Goal: Transaction & Acquisition: Book appointment/travel/reservation

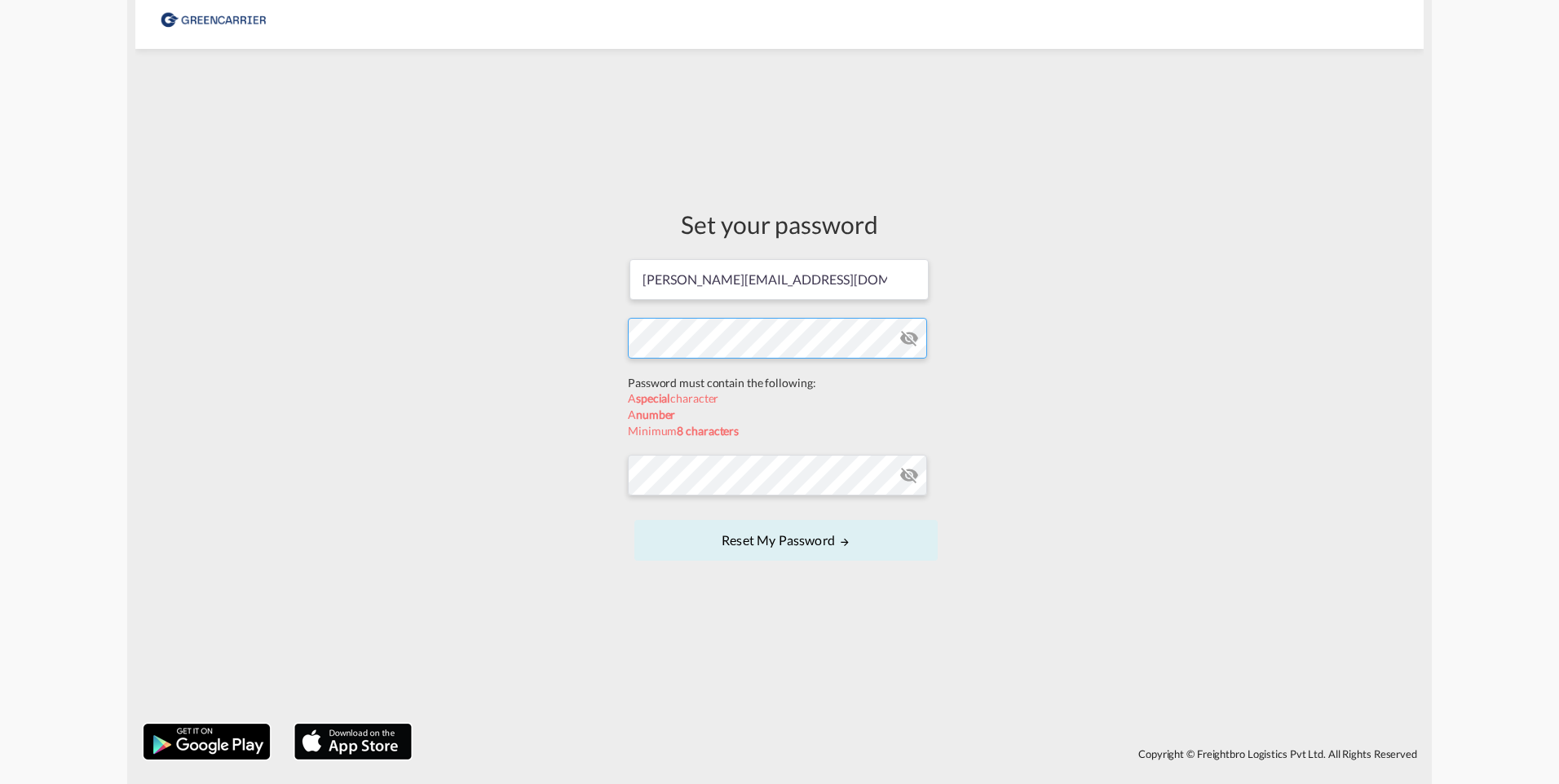
click at [702, 386] on form "[PERSON_NAME][EMAIL_ADDRESS][DOMAIN_NAME] Password must contain the following: …" at bounding box center [780, 411] width 304 height 308
click at [673, 481] on form "[PERSON_NAME][EMAIL_ADDRESS][DOMAIN_NAME] Password must contain the following: …" at bounding box center [780, 411] width 304 height 308
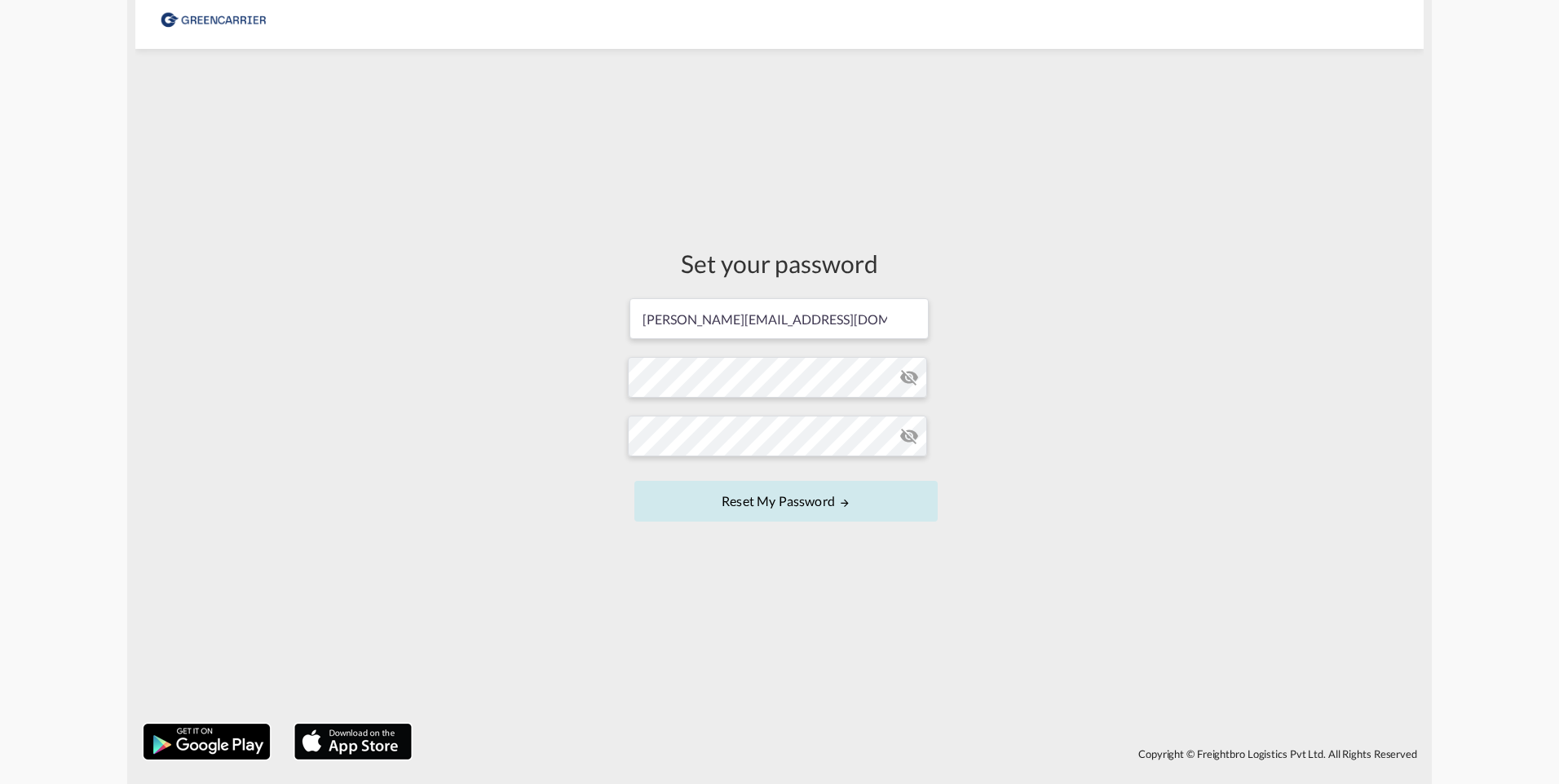
click at [842, 498] on md-icon "UPDATE MY PASSWORD" at bounding box center [845, 503] width 12 height 12
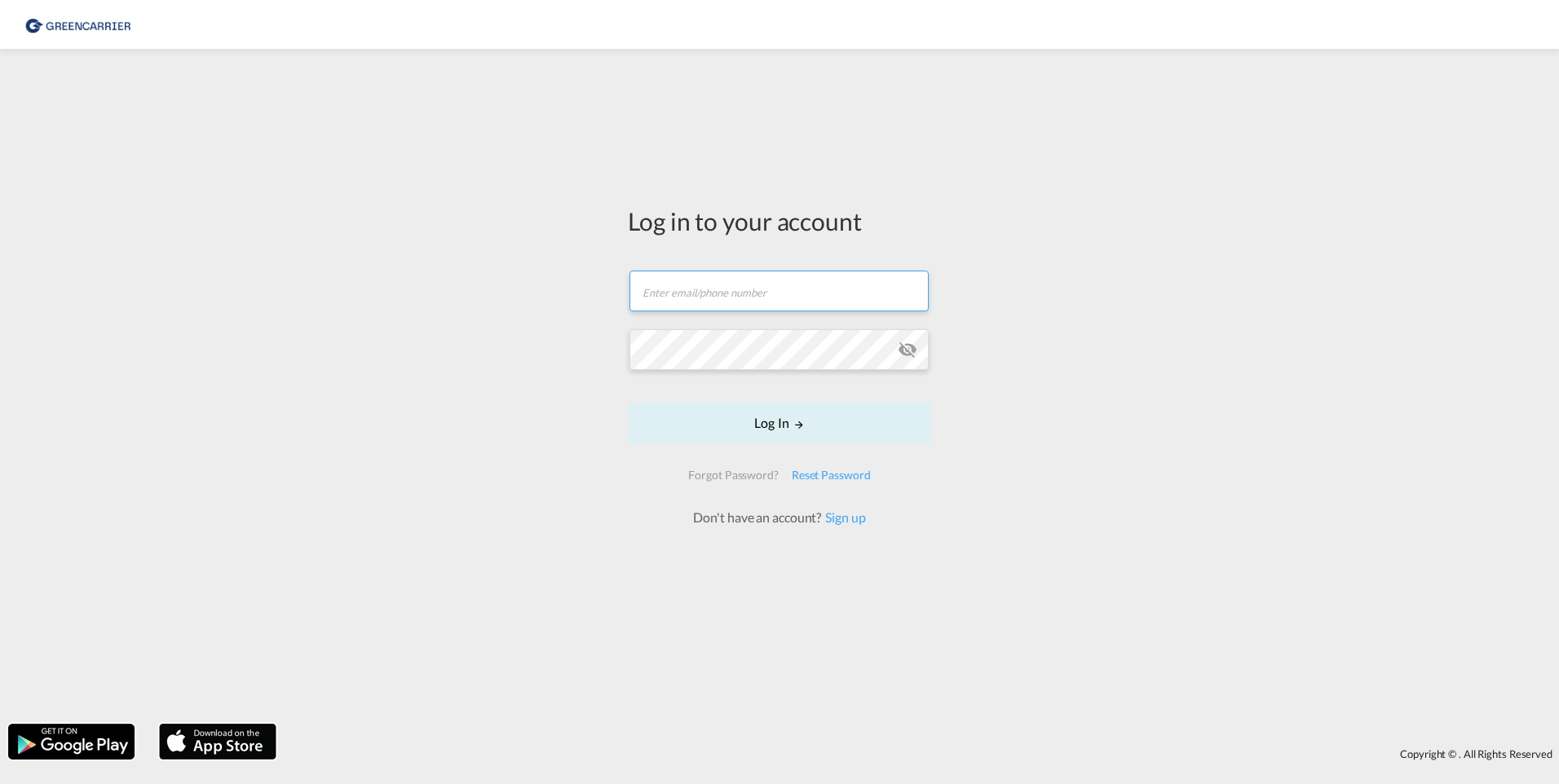
click at [787, 272] on input "text" at bounding box center [778, 291] width 299 height 40
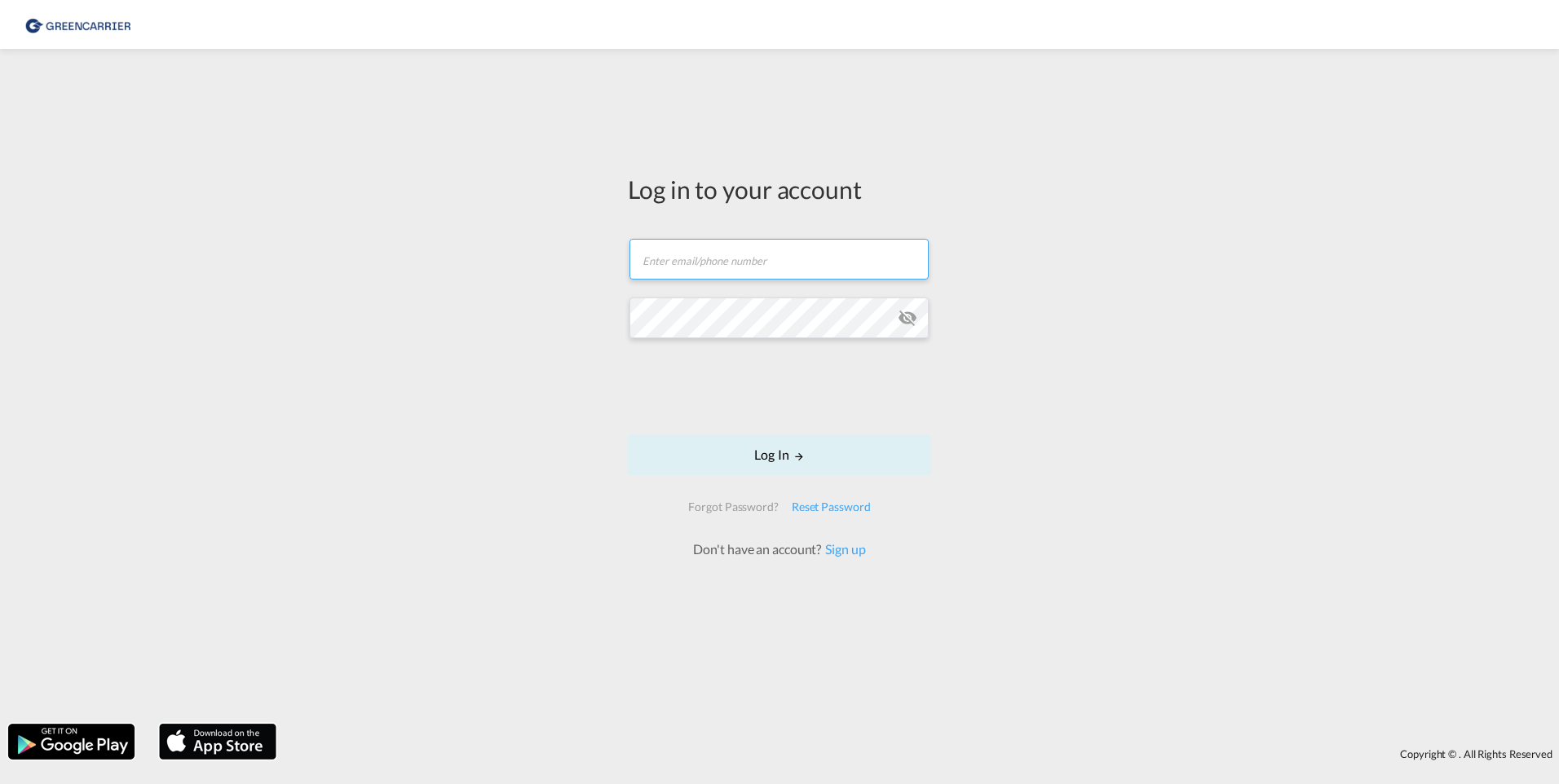
type input "[PERSON_NAME][EMAIL_ADDRESS][DOMAIN_NAME]"
click at [770, 443] on button "Log In" at bounding box center [780, 454] width 304 height 40
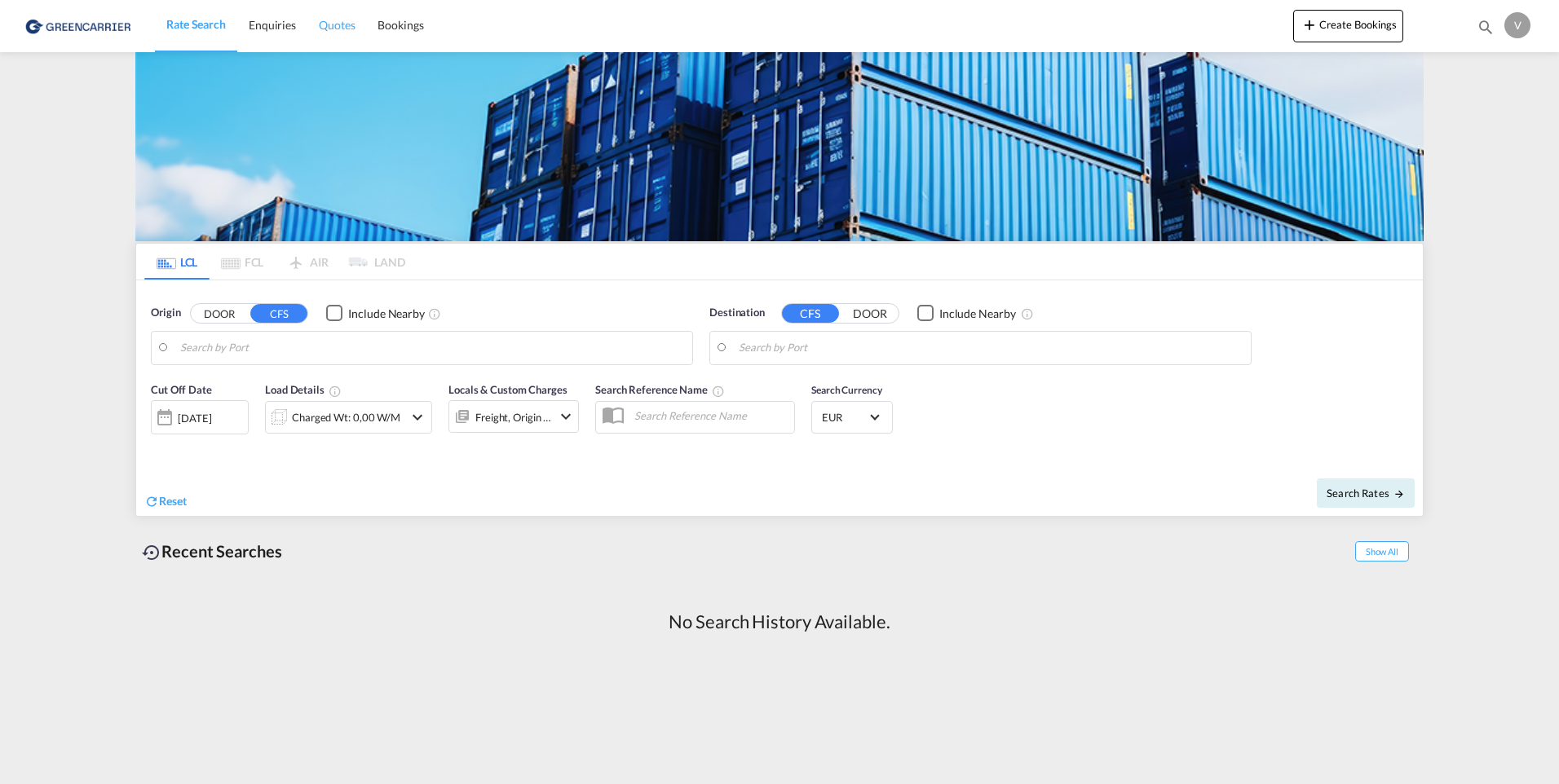
click at [346, 29] on span "Quotes" at bounding box center [336, 24] width 36 height 13
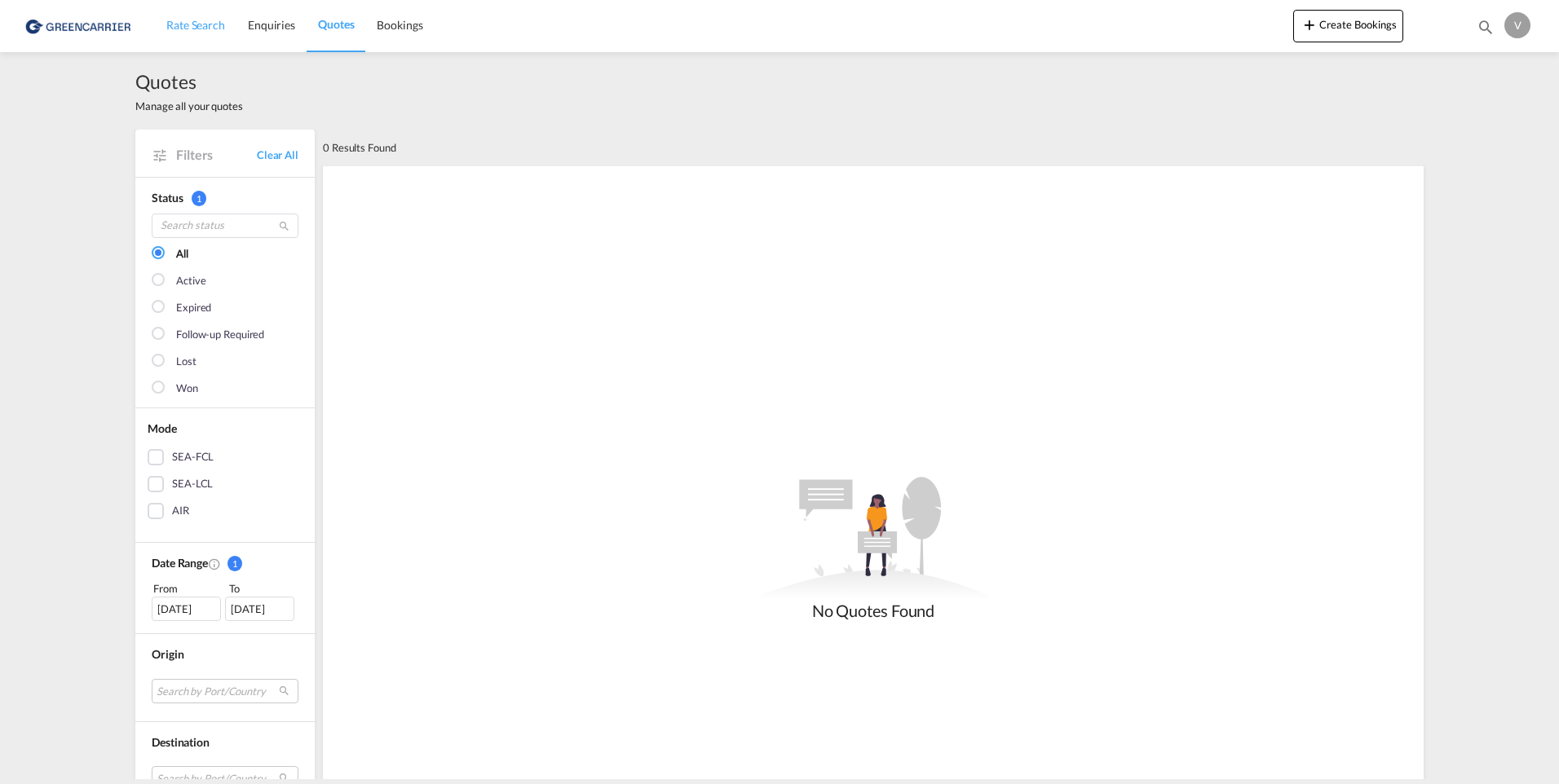
click at [216, 27] on span "Rate Search" at bounding box center [196, 24] width 59 height 13
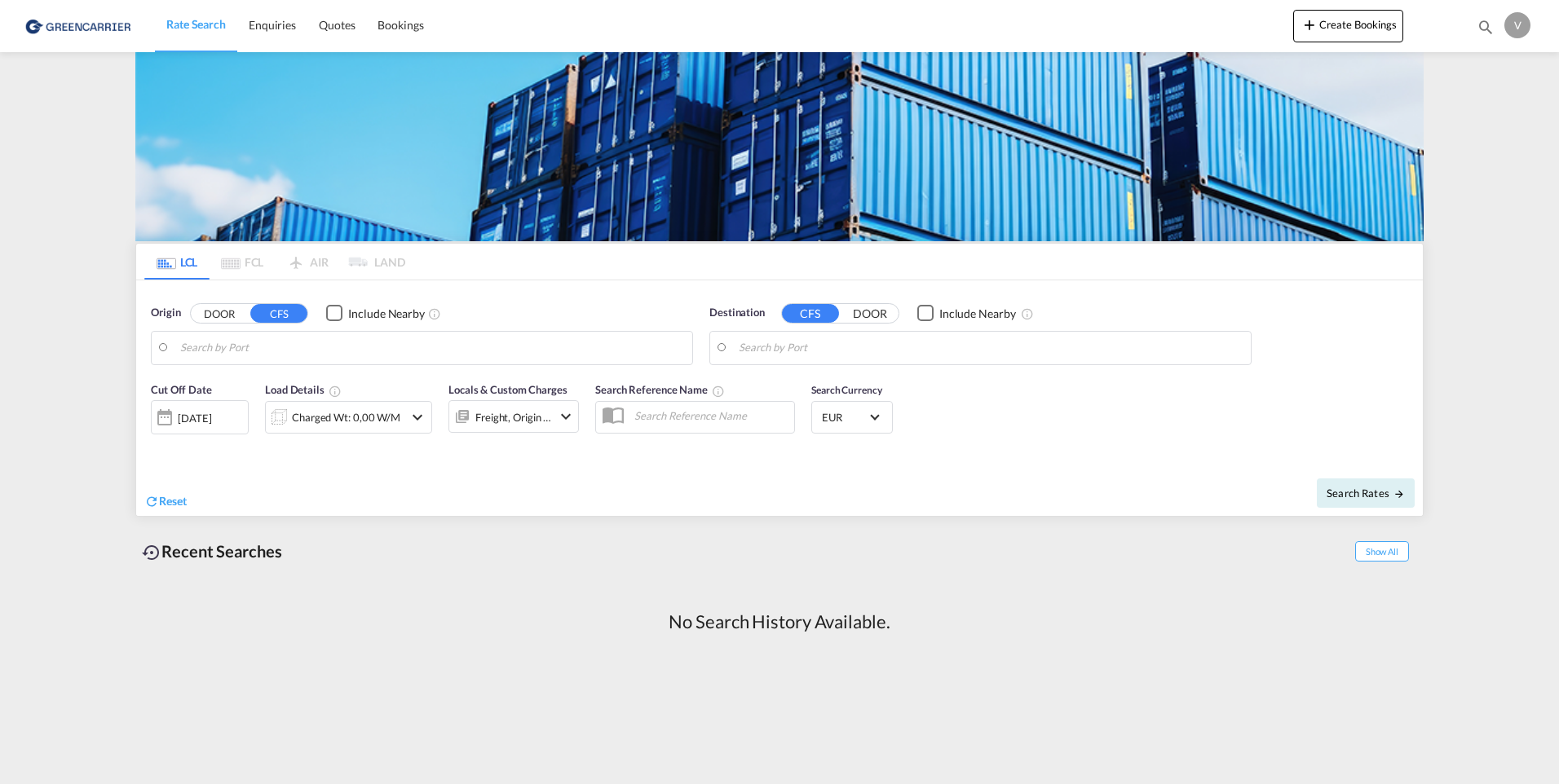
click at [308, 347] on input "Search by Port" at bounding box center [433, 347] width 504 height 24
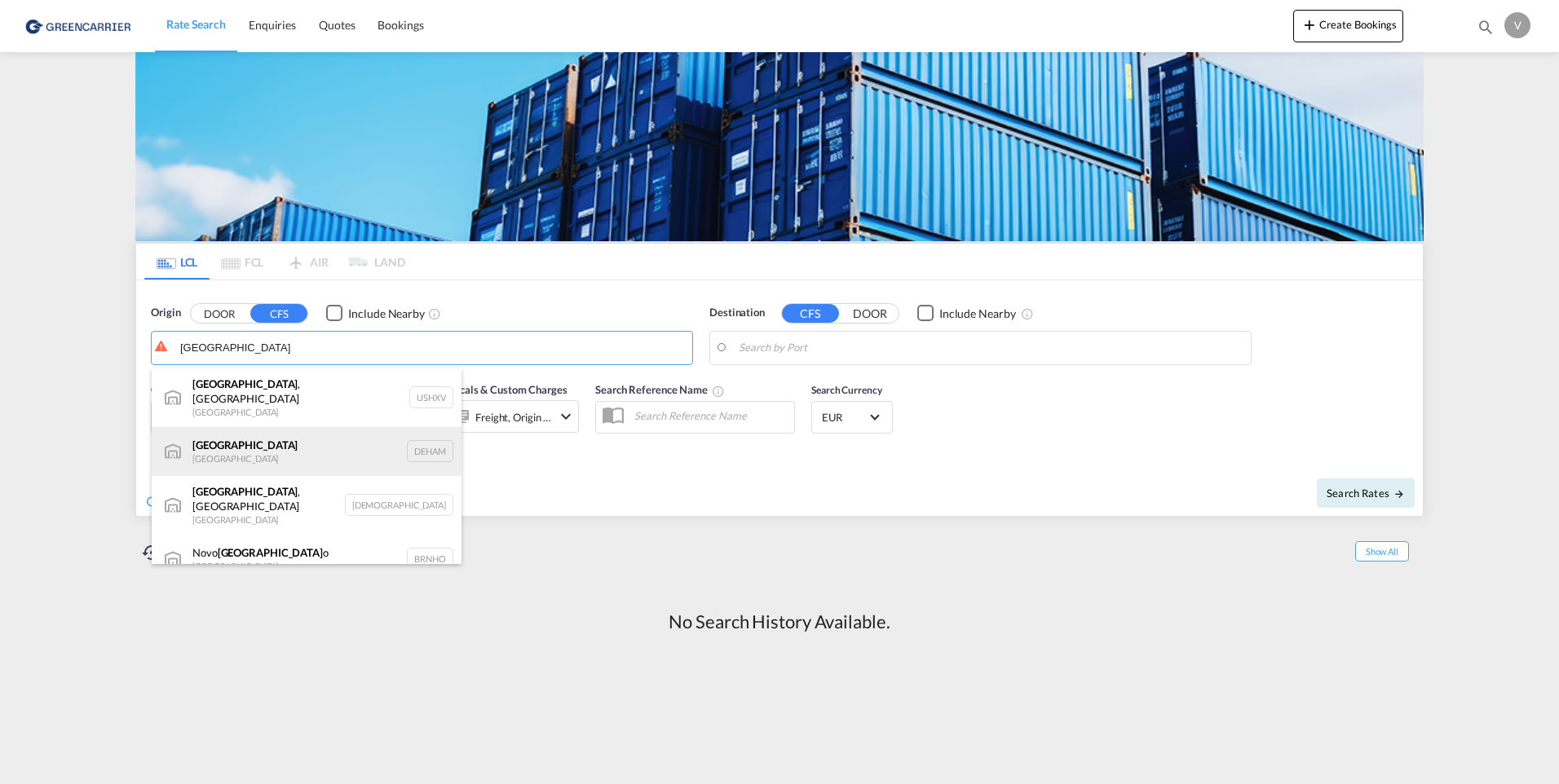
click at [319, 436] on div "[GEOGRAPHIC_DATA] [GEOGRAPHIC_DATA] DEHAM" at bounding box center [306, 452] width 309 height 49
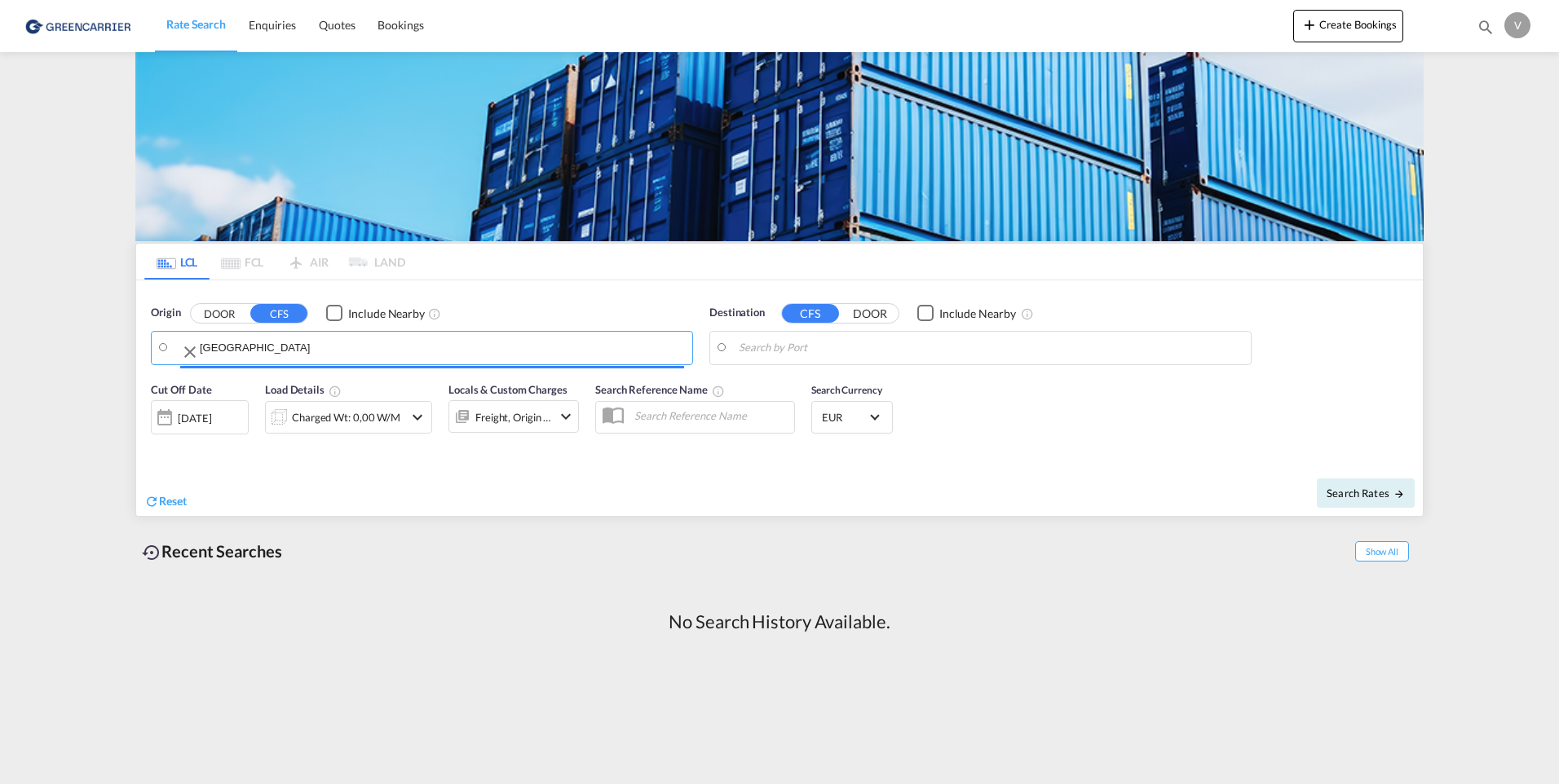
type input "[GEOGRAPHIC_DATA], [GEOGRAPHIC_DATA]"
click at [779, 353] on input "Search by Port" at bounding box center [991, 347] width 504 height 24
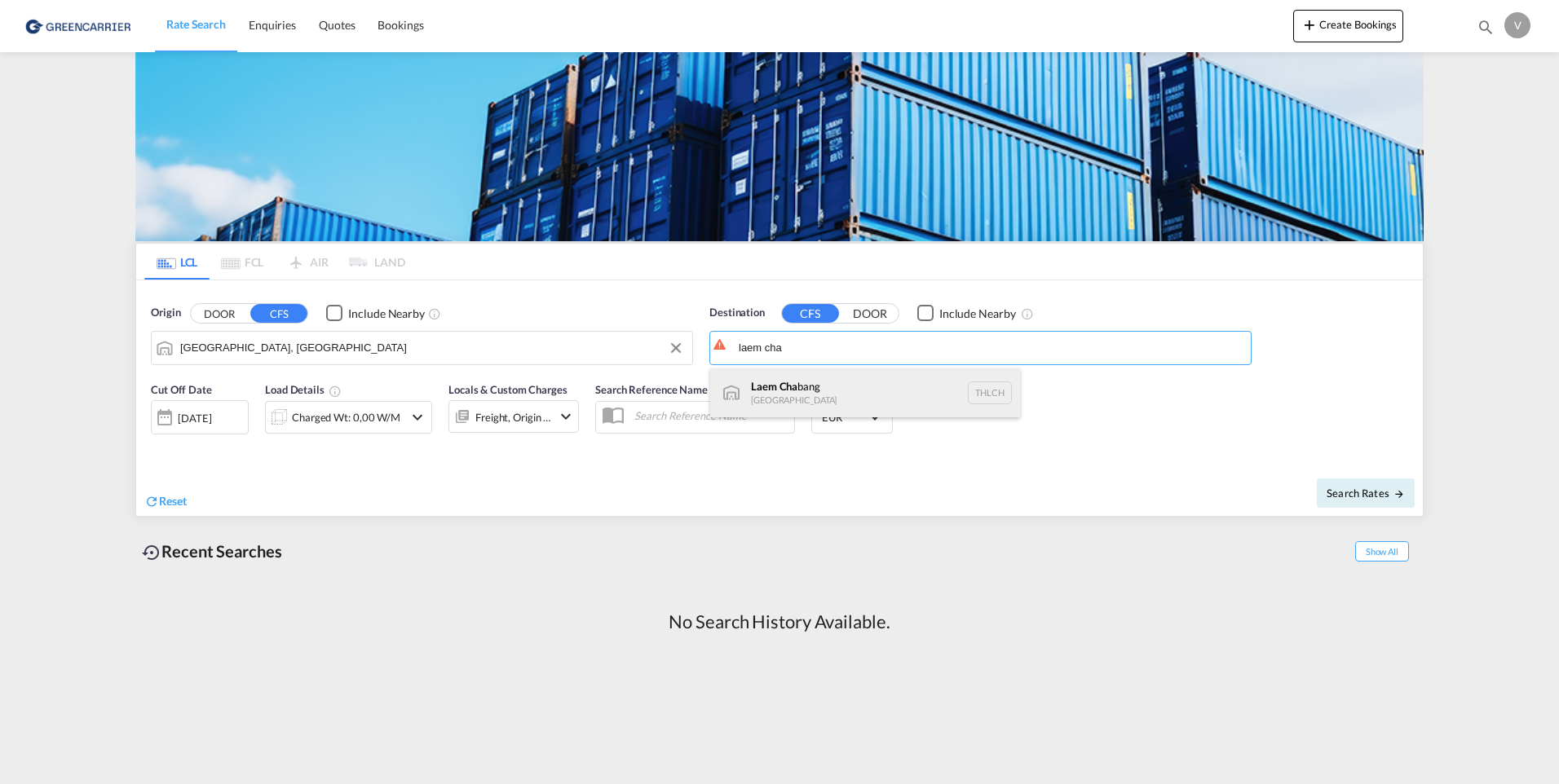
click at [795, 394] on div "Laem Cha bang [GEOGRAPHIC_DATA] THLCH" at bounding box center [864, 393] width 309 height 49
type input "Laem Chabang, THLCH"
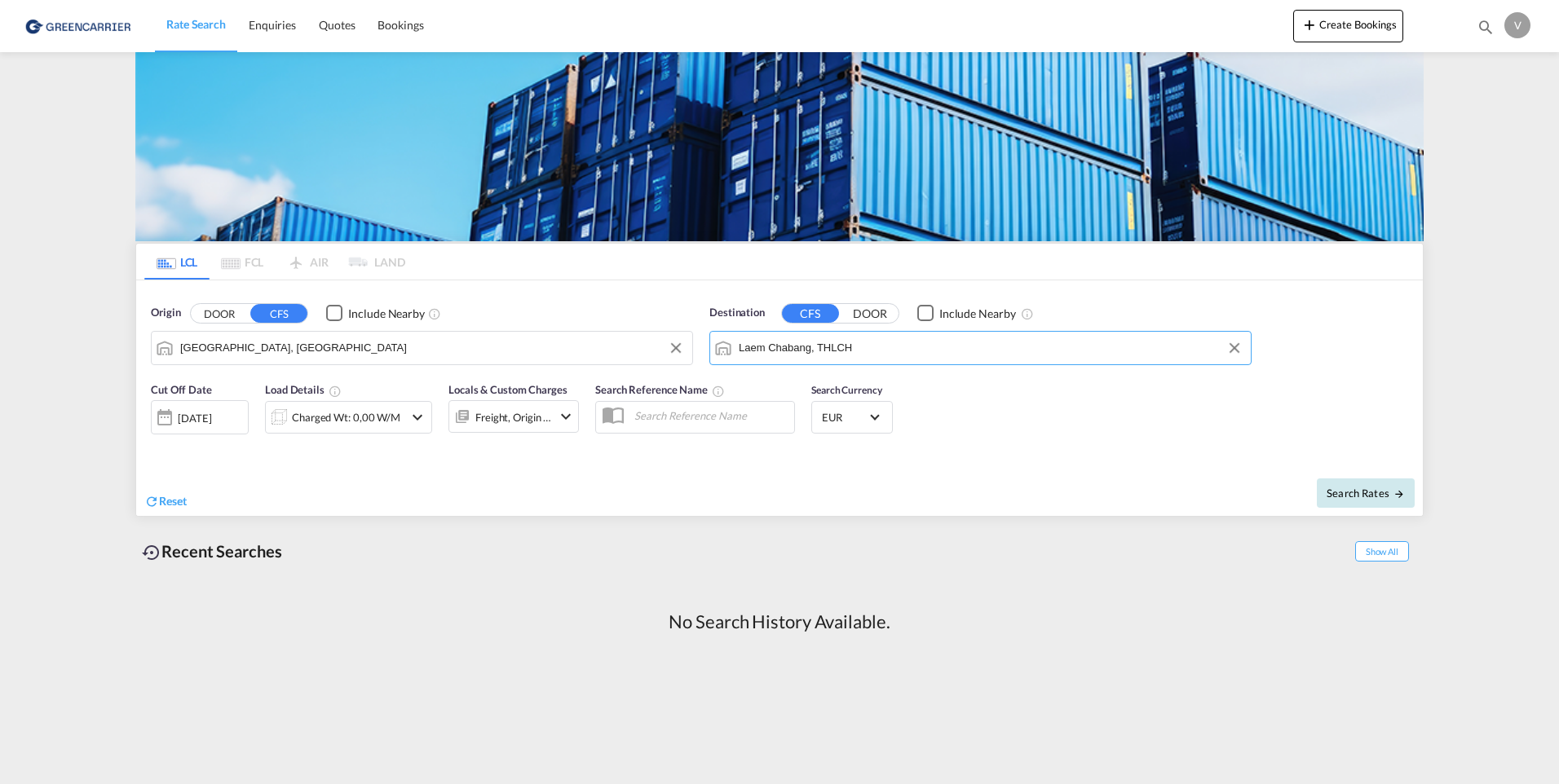
click at [1368, 484] on button "Search Rates" at bounding box center [1366, 493] width 98 height 30
click at [361, 419] on div "Charged Wt: 0,00 W/M" at bounding box center [348, 417] width 109 height 23
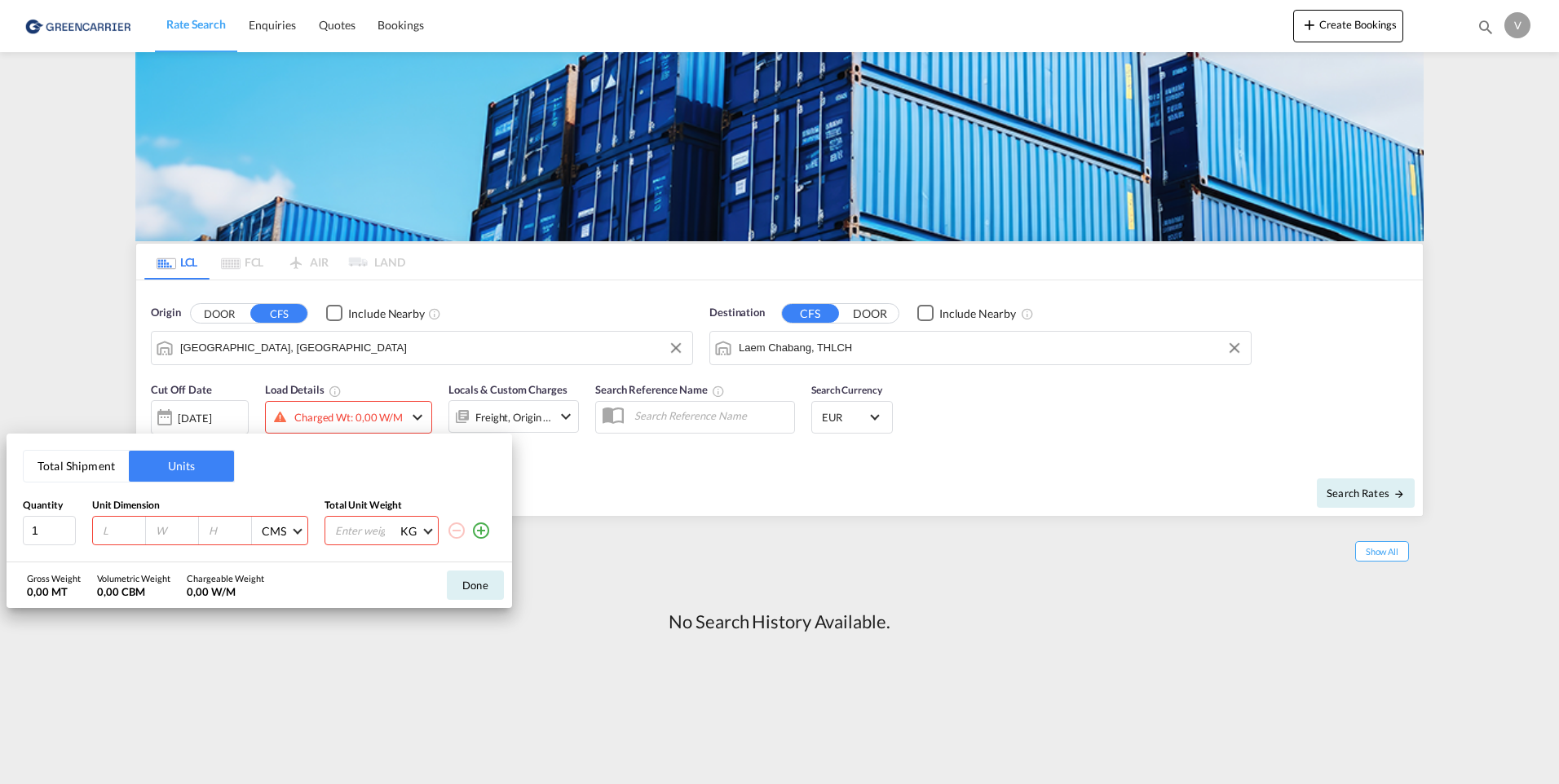
click at [131, 527] on input "number" at bounding box center [123, 530] width 44 height 14
type input "120"
type input "80"
type input "95"
click at [476, 529] on md-icon "icon-plus-circle-outline" at bounding box center [481, 530] width 19 height 19
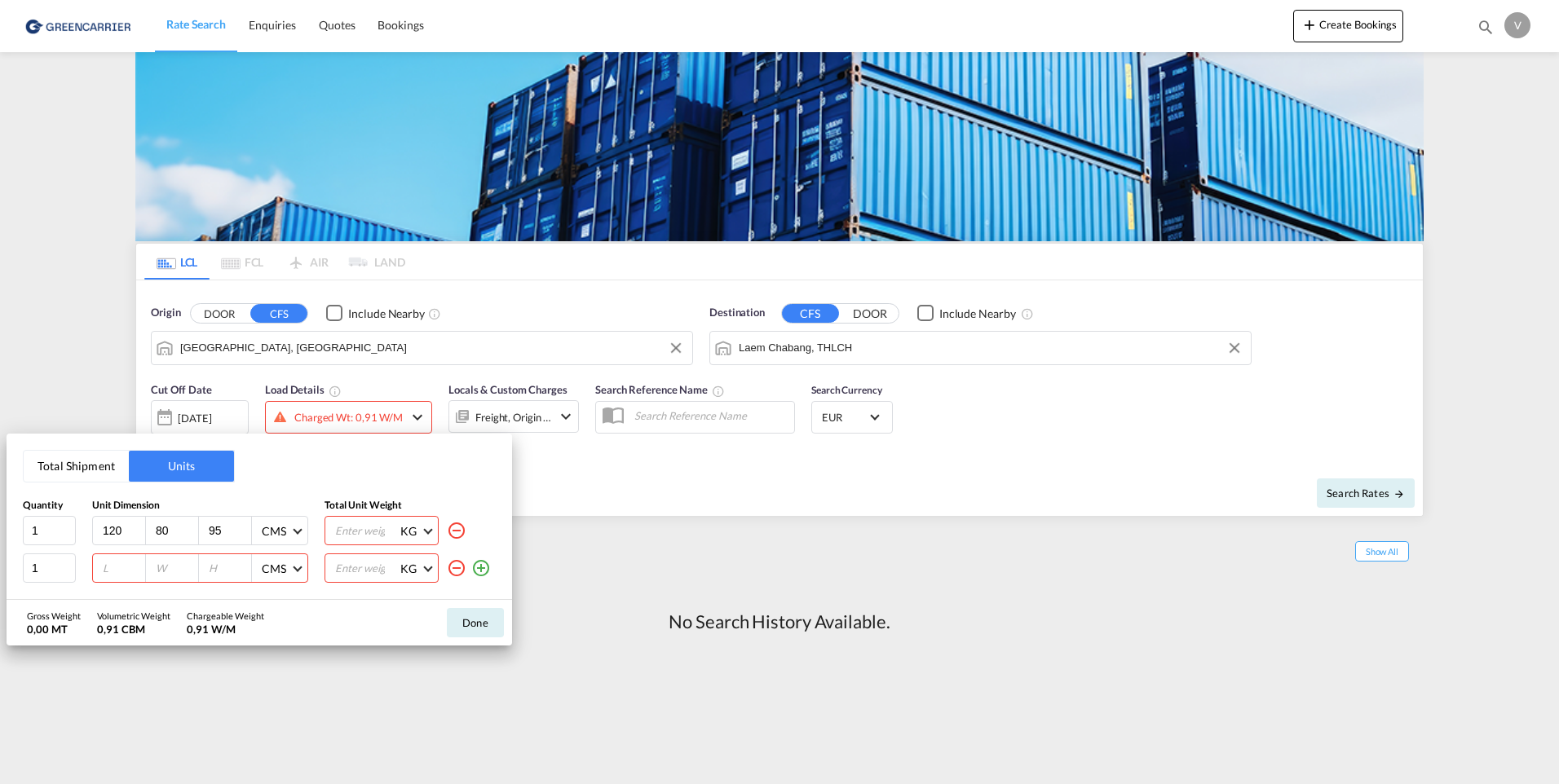
click at [119, 566] on input "number" at bounding box center [123, 567] width 44 height 14
type input "80"
type input "60"
type input "90"
click at [333, 531] on div "KG KG LB" at bounding box center [381, 530] width 114 height 30
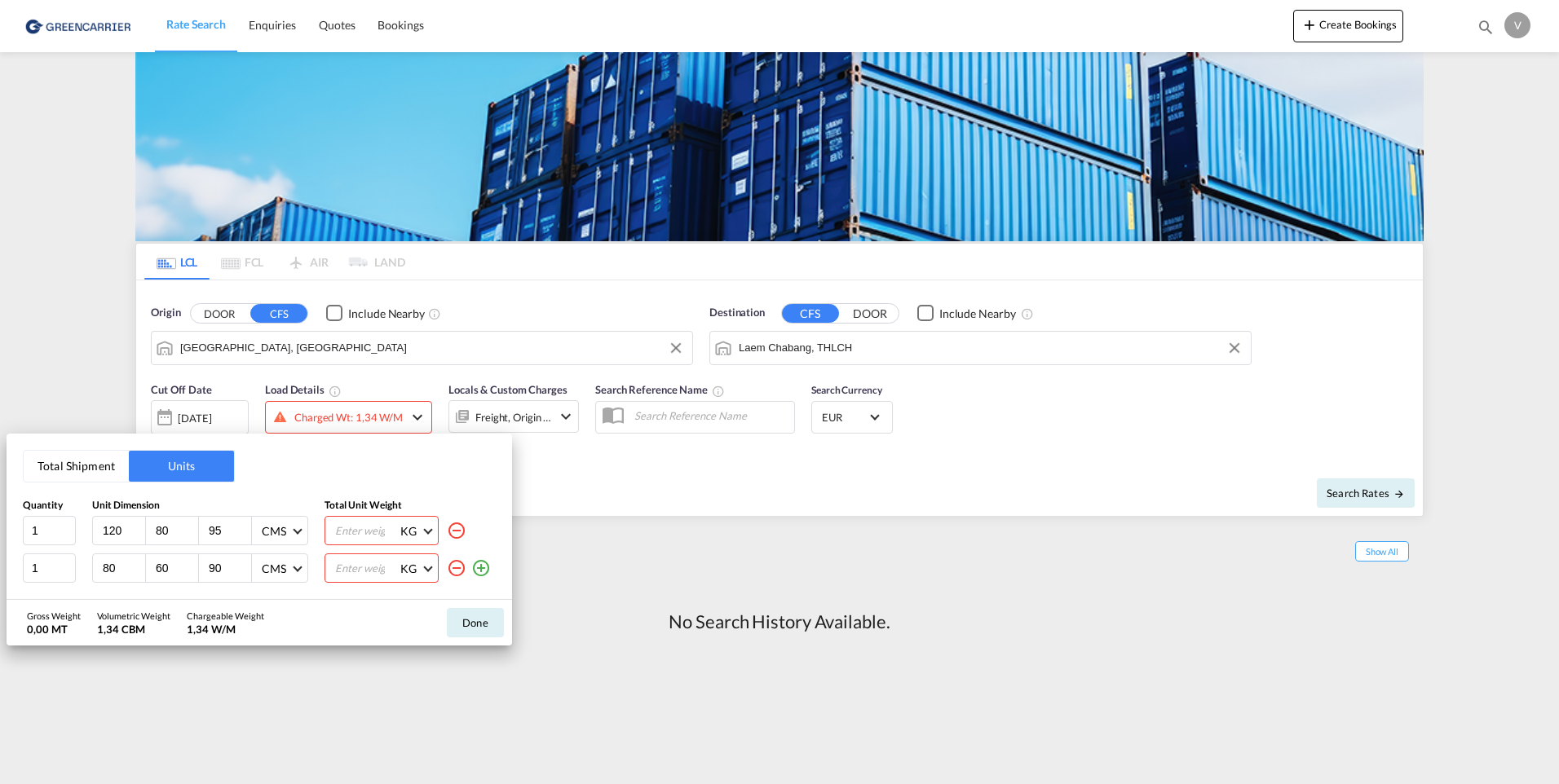
click at [341, 531] on input "number" at bounding box center [365, 530] width 65 height 28
type input "155.25"
click at [352, 560] on input "number" at bounding box center [365, 568] width 65 height 28
type input "65.18"
click at [481, 616] on button "Done" at bounding box center [476, 622] width 57 height 30
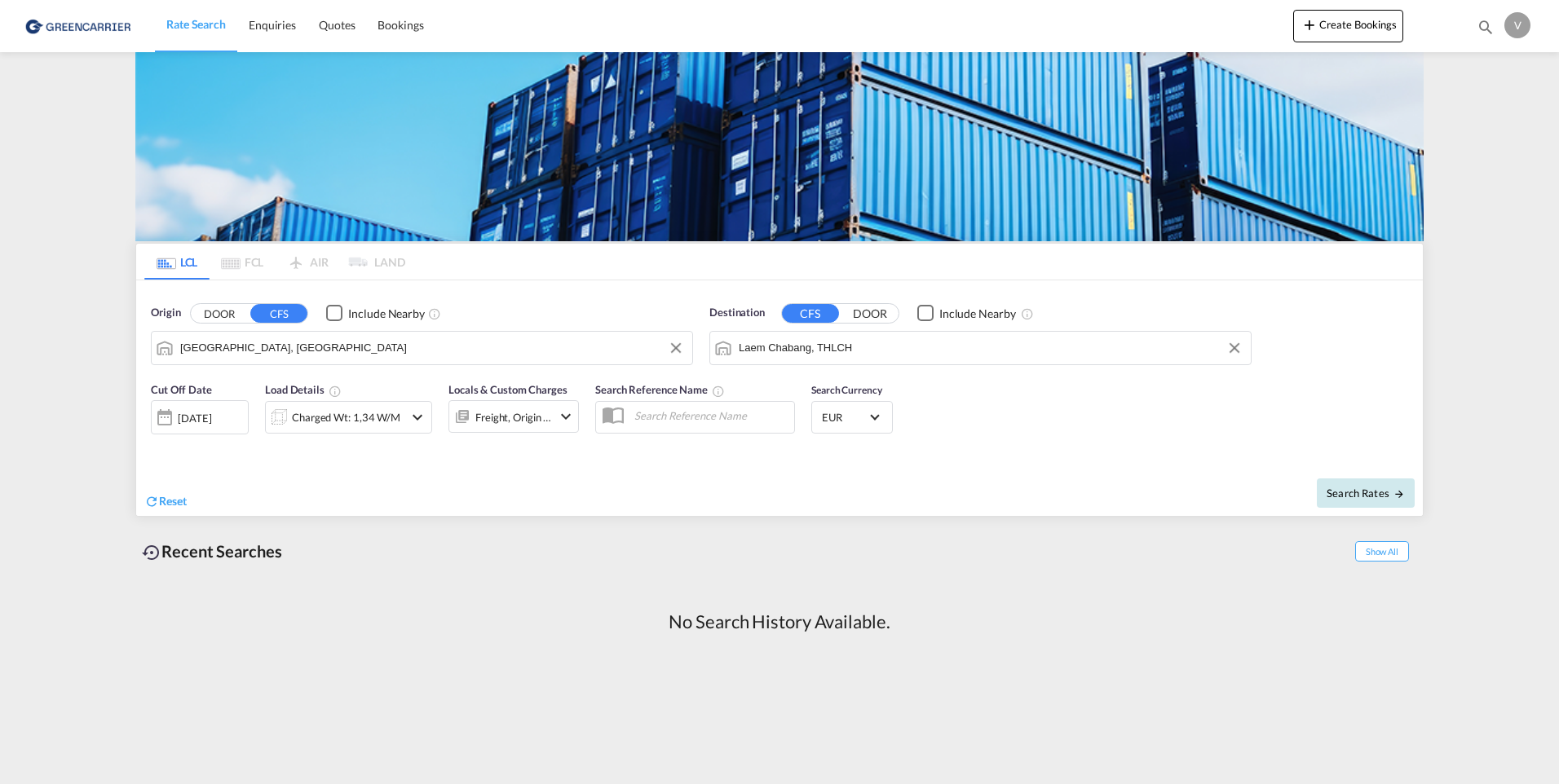
click at [1404, 492] on md-icon "icon-arrow-right" at bounding box center [1399, 494] width 12 height 12
type input "DEHAM to THLCH / [DATE]"
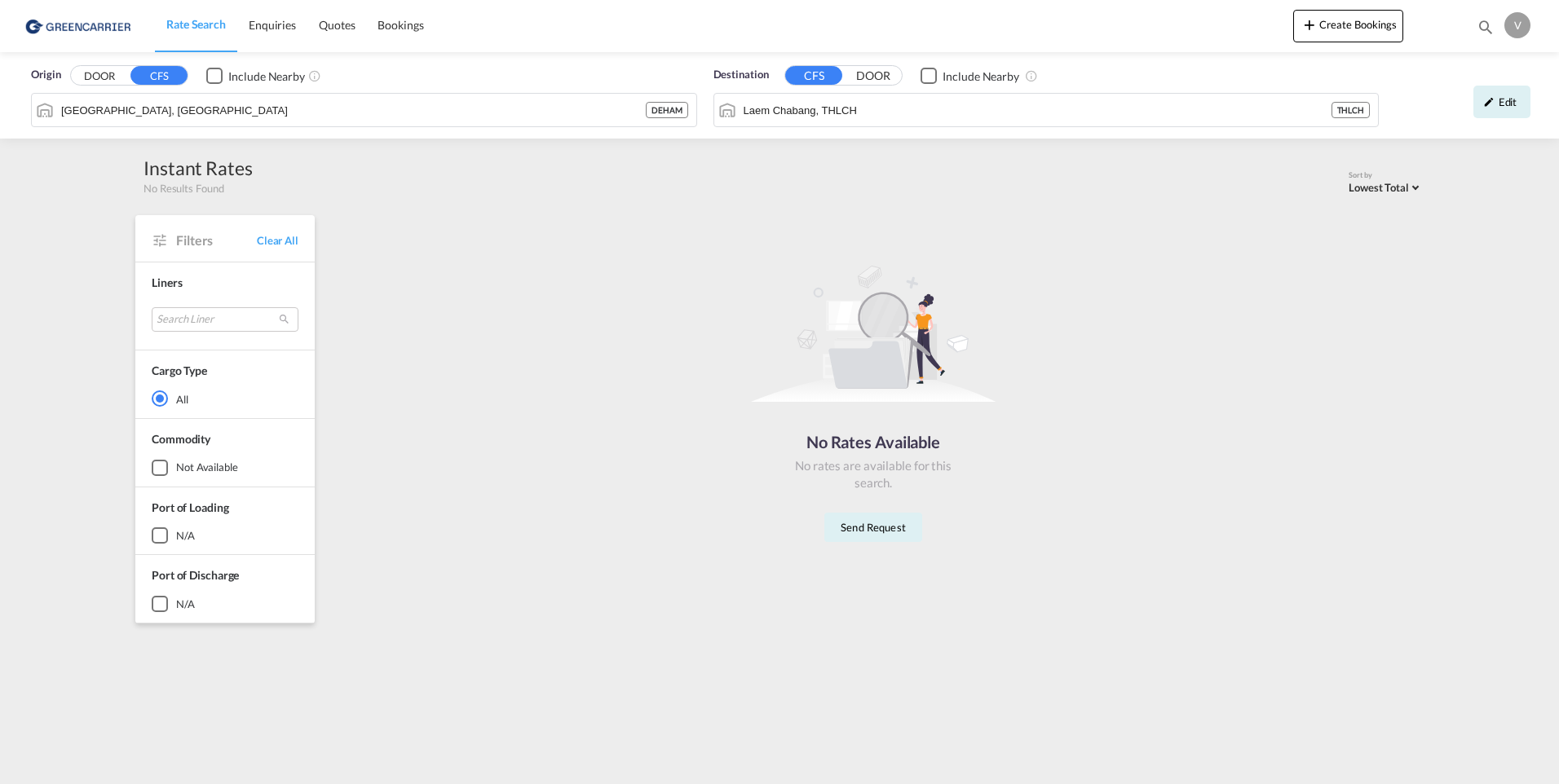
click at [89, 83] on button "DOOR" at bounding box center [99, 76] width 57 height 19
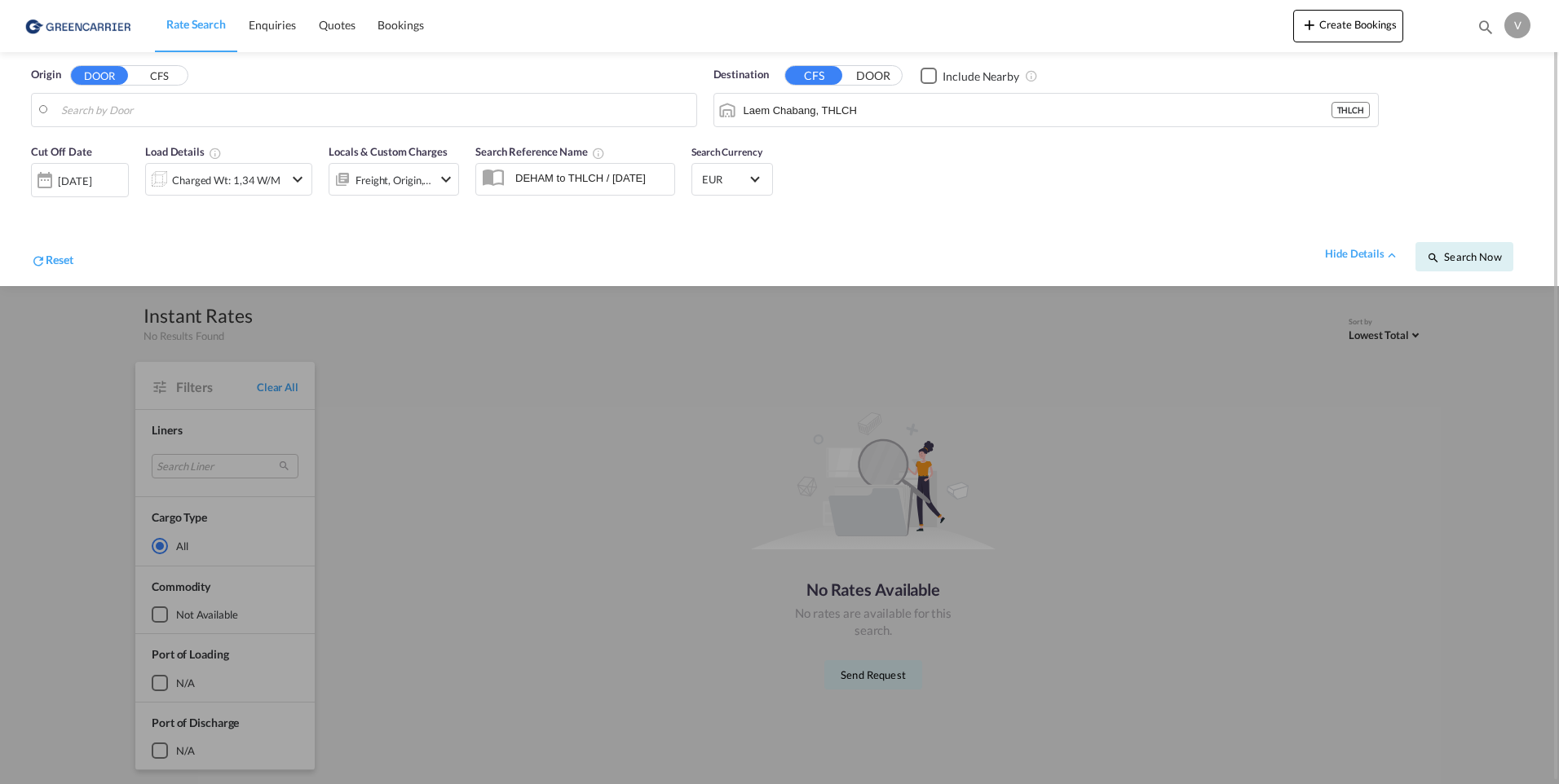
click at [544, 357] on div at bounding box center [779, 392] width 1559 height 784
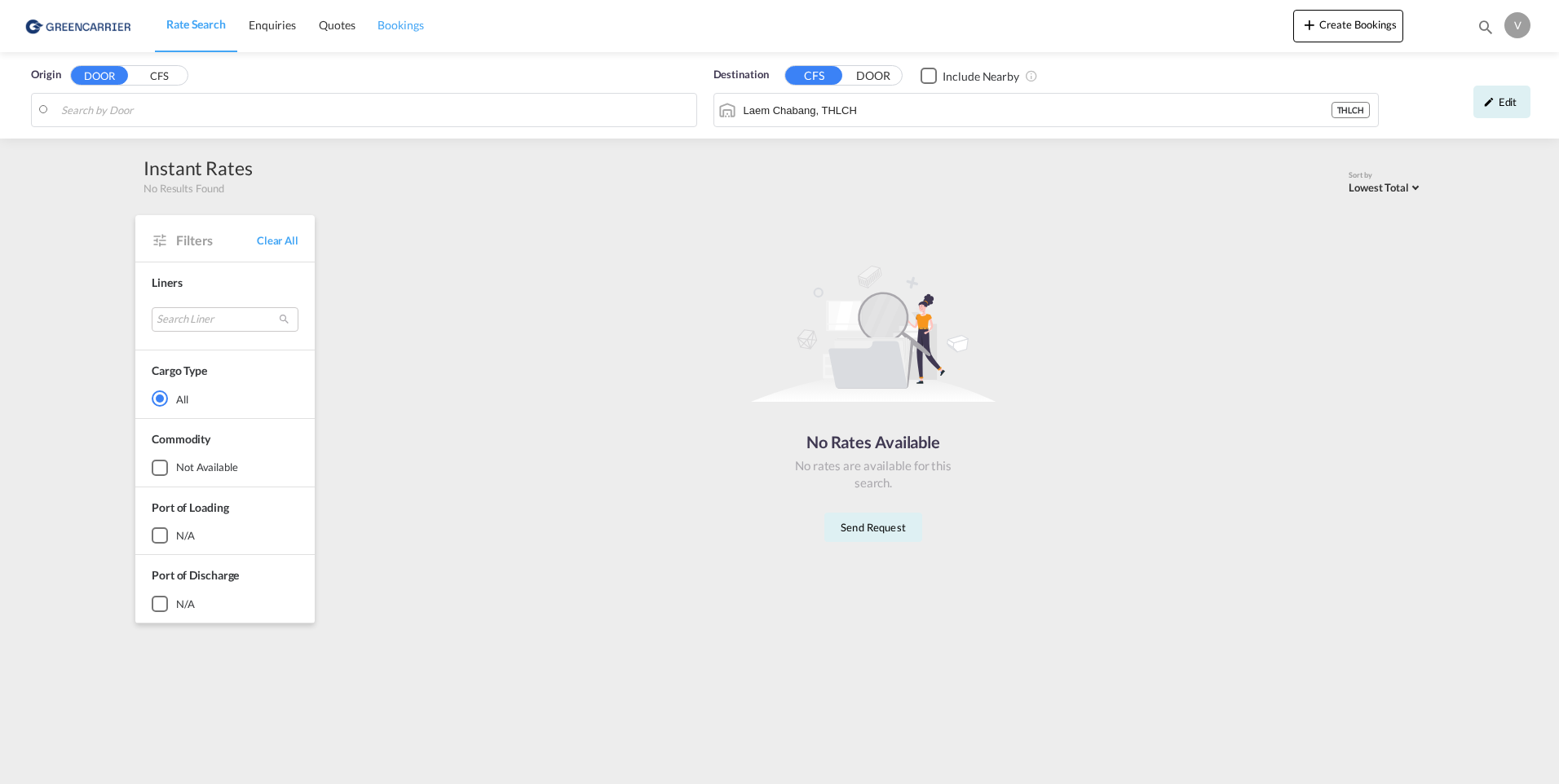
click at [380, 18] on span "Bookings" at bounding box center [401, 24] width 46 height 13
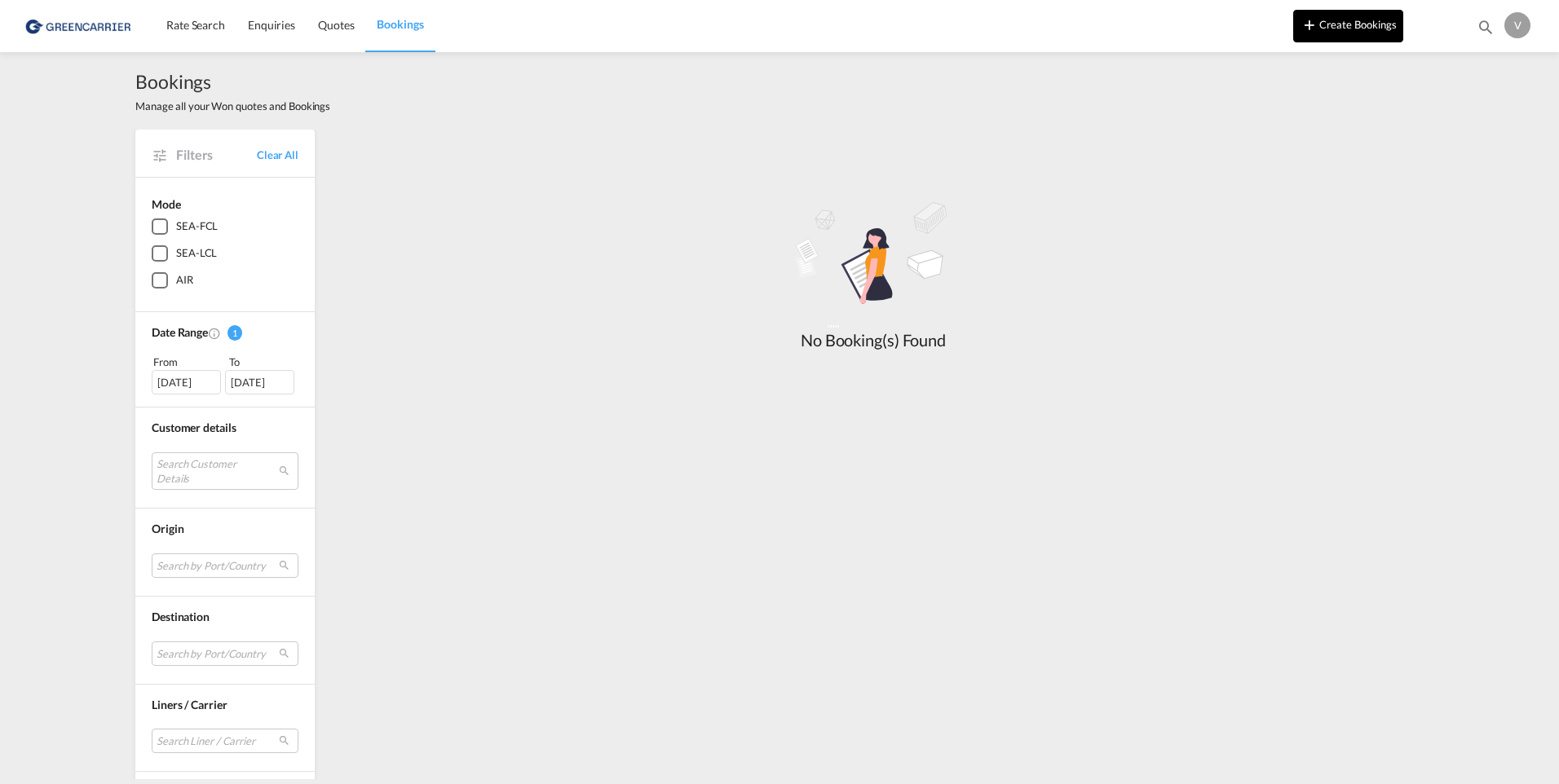
click at [1336, 32] on button "Create Bookings" at bounding box center [1348, 26] width 110 height 33
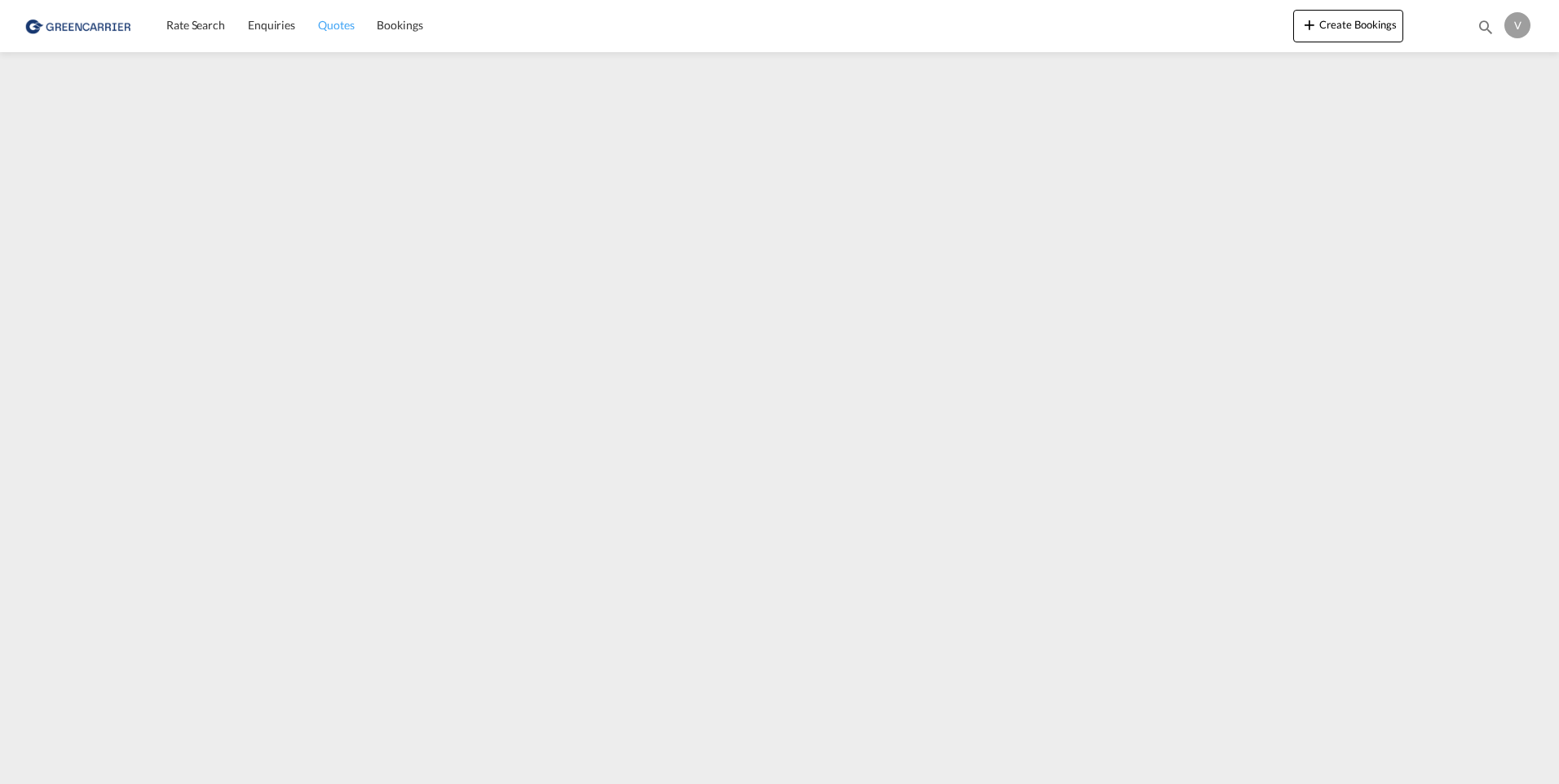
click at [332, 42] on link "Quotes" at bounding box center [336, 25] width 59 height 53
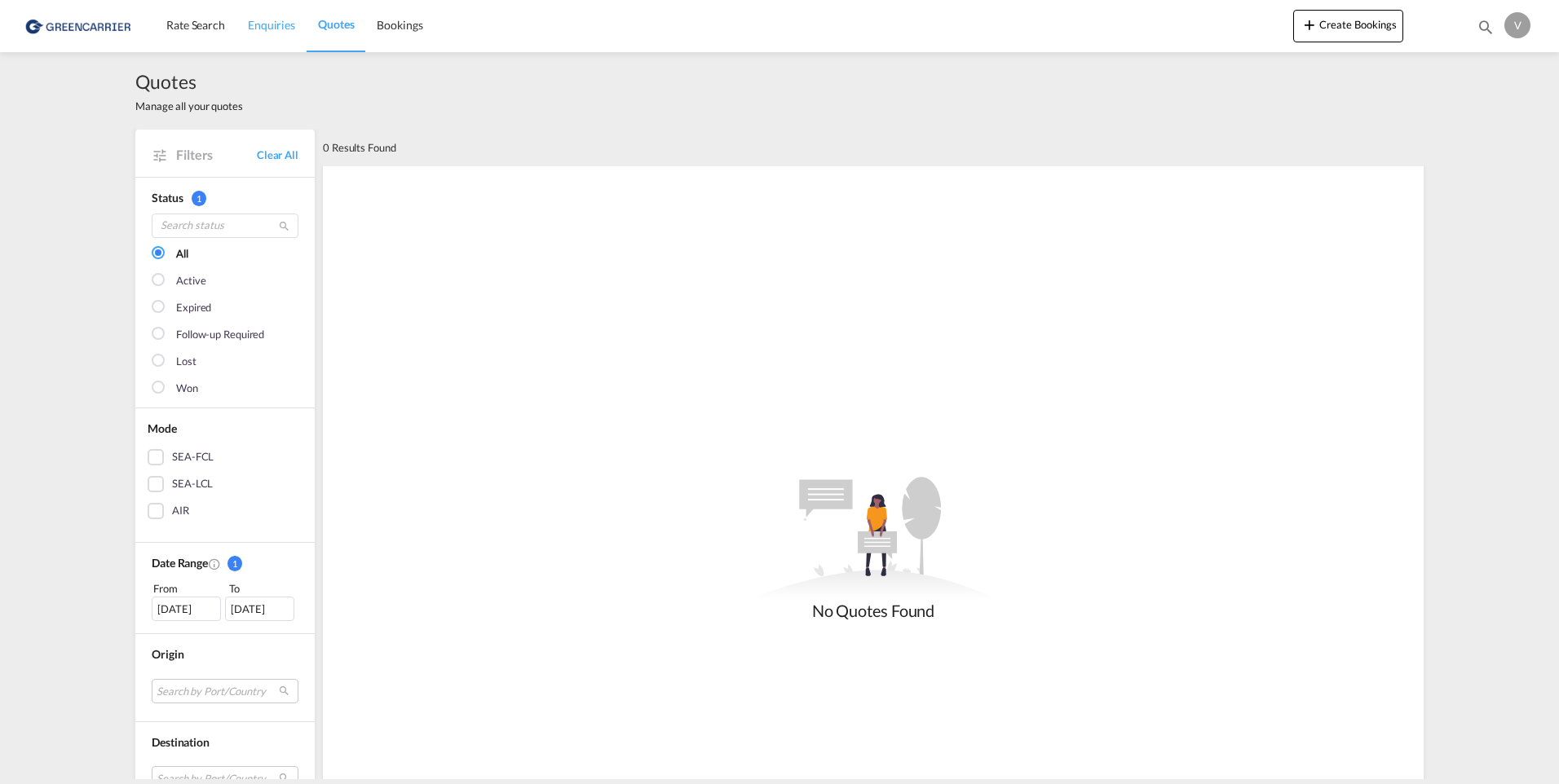
click at [261, 46] on link "Enquiries" at bounding box center [271, 25] width 70 height 53
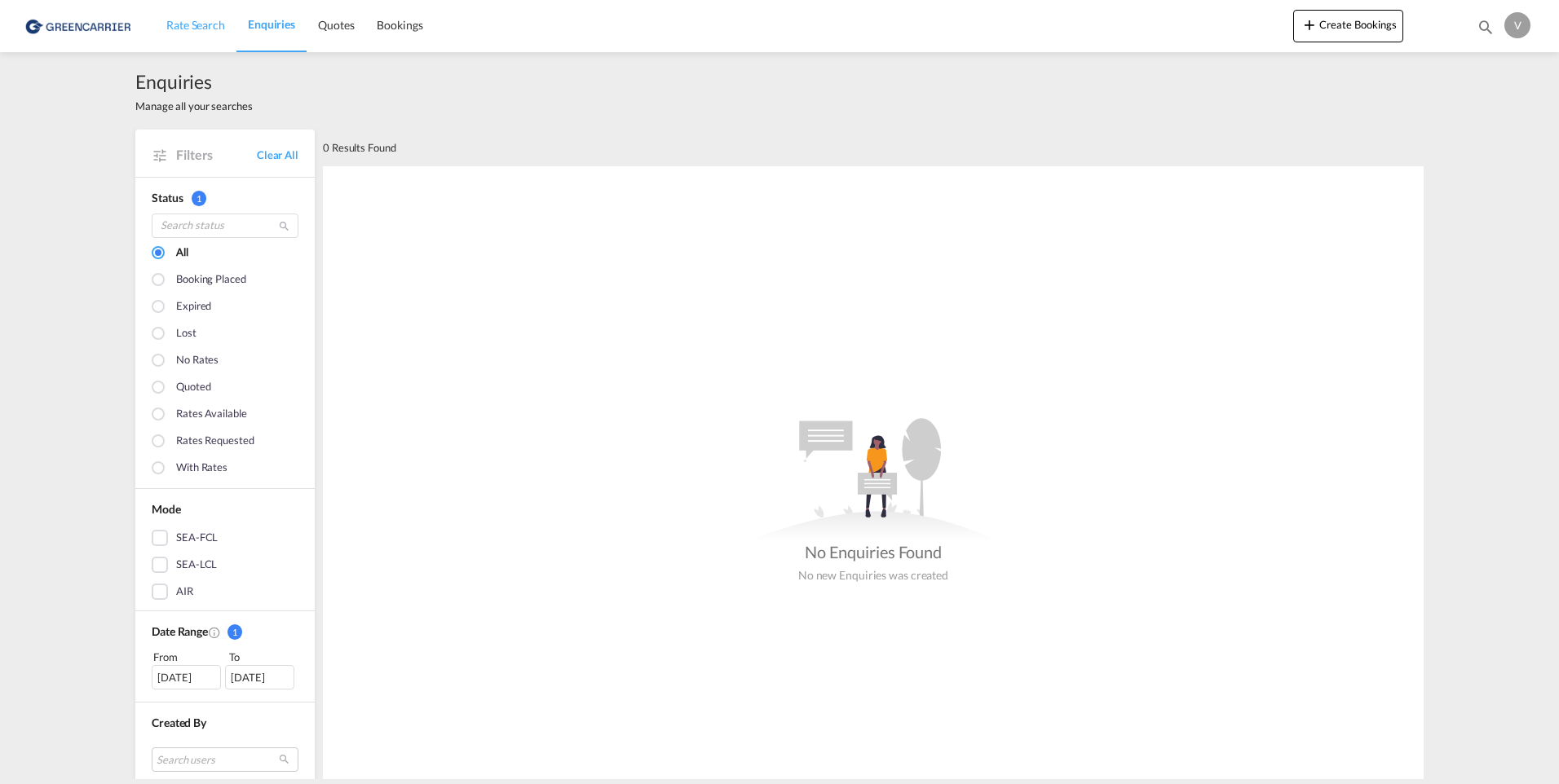
click at [212, 35] on link "Rate Search" at bounding box center [196, 25] width 82 height 53
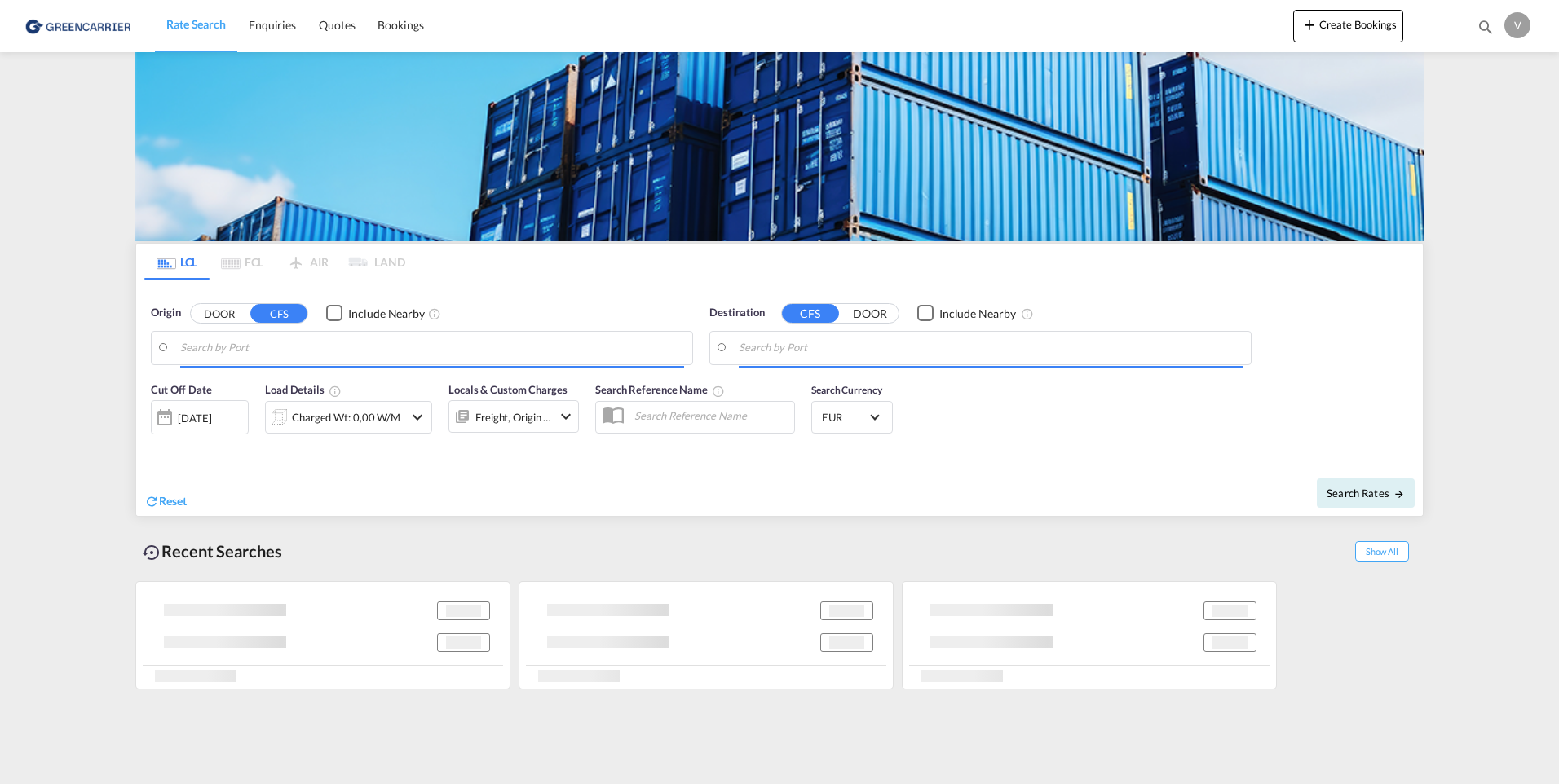
type input "[GEOGRAPHIC_DATA], [GEOGRAPHIC_DATA]"
type input "Laem Chabang, THLCH"
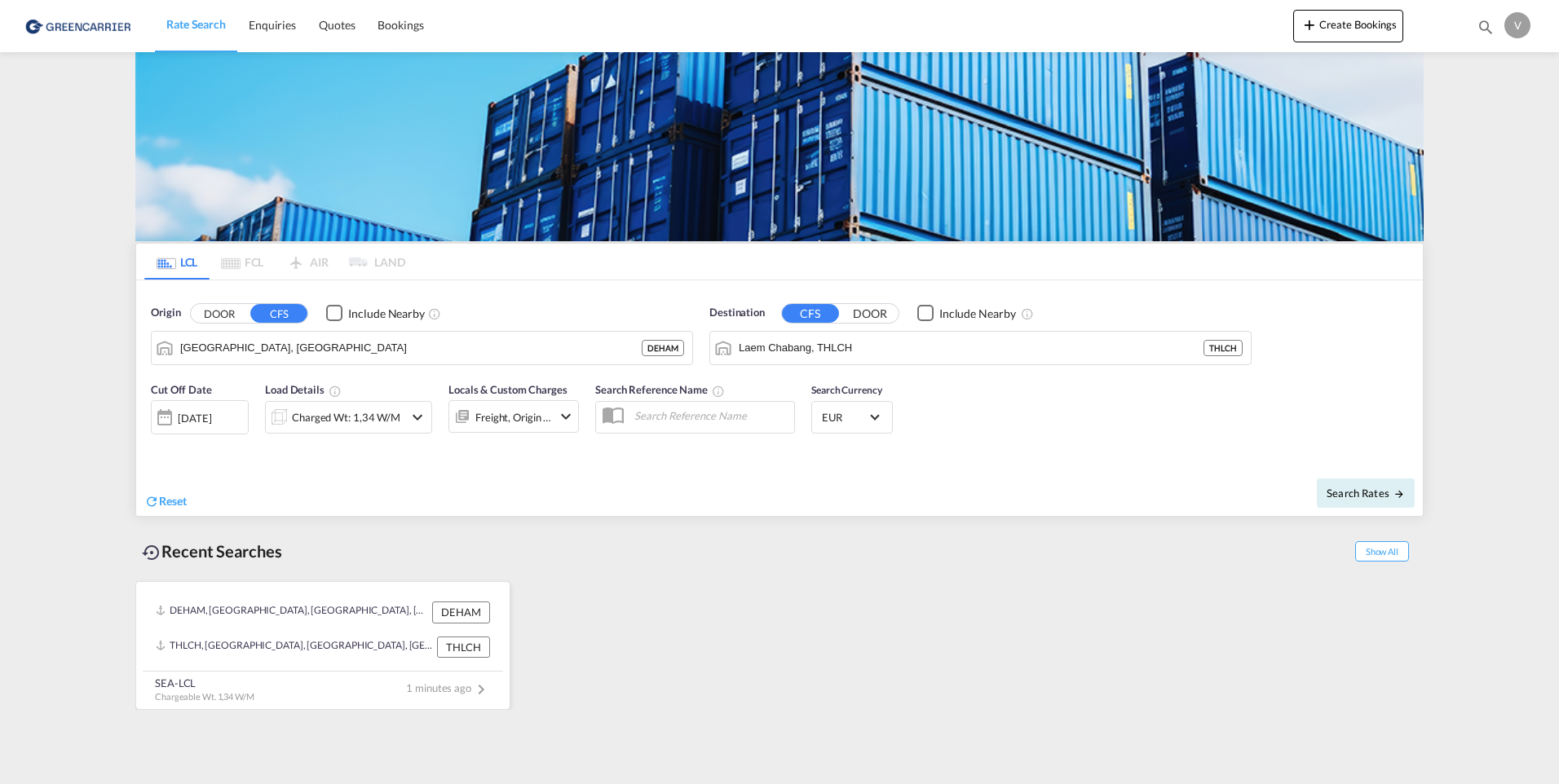
click at [444, 694] on span "1 minutes ago" at bounding box center [449, 687] width 85 height 13
